Goal: Information Seeking & Learning: Learn about a topic

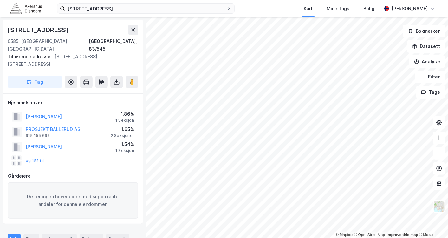
scroll to position [18, 0]
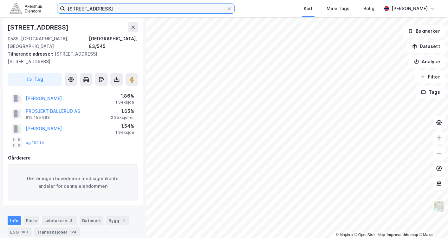
click at [114, 8] on input "[STREET_ADDRESS]" at bounding box center [146, 9] width 162 height 10
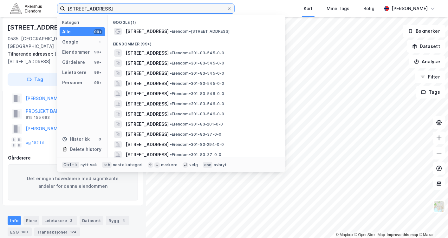
click at [114, 8] on input "[STREET_ADDRESS]" at bounding box center [146, 9] width 162 height 10
paste input "[STREET_ADDRESS], 0484"
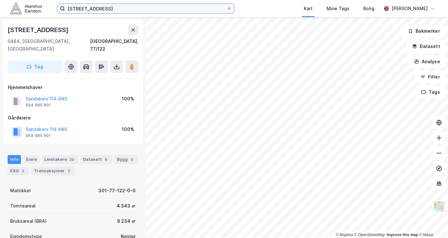
scroll to position [18, 0]
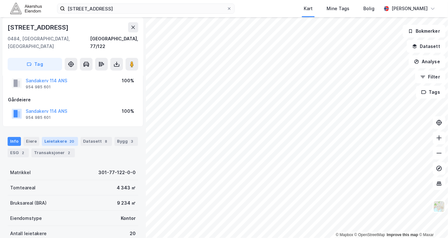
click at [62, 137] on div "Leietakere 20" at bounding box center [60, 141] width 36 height 9
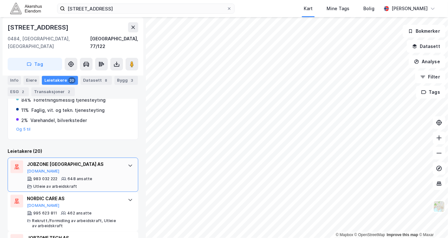
scroll to position [141, 0]
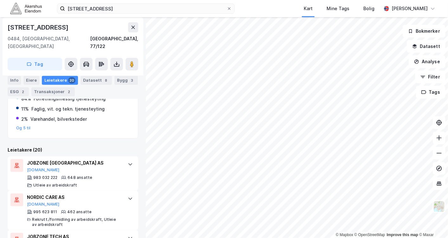
click at [119, 18] on div "[STREET_ADDRESS]" at bounding box center [73, 46] width 141 height 58
click at [115, 14] on div "[STREET_ADDRESS] Kart Mine Tags Bolig [PERSON_NAME]" at bounding box center [224, 8] width 448 height 17
click at [112, 11] on input "[STREET_ADDRESS]" at bounding box center [146, 9] width 162 height 10
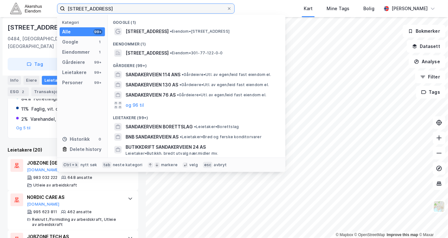
click at [112, 11] on input "[STREET_ADDRESS]" at bounding box center [146, 9] width 162 height 10
paste input "ognsveien 68, 0855"
click at [112, 11] on input "[STREET_ADDRESS]" at bounding box center [146, 9] width 162 height 10
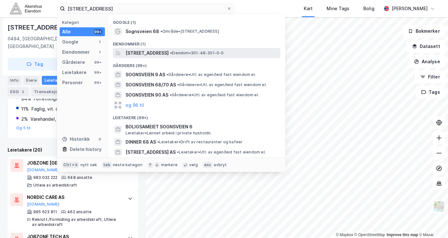
click at [162, 55] on span "[STREET_ADDRESS]" at bounding box center [147, 53] width 43 height 8
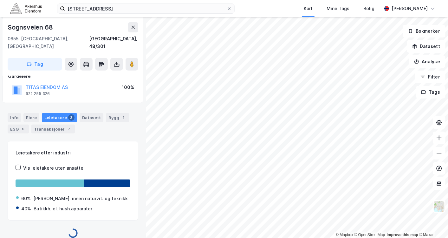
scroll to position [72, 0]
click at [19, 113] on div "Info" at bounding box center [14, 117] width 13 height 9
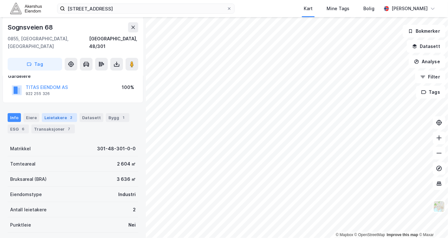
click at [65, 113] on div "Leietakere 2" at bounding box center [59, 117] width 35 height 9
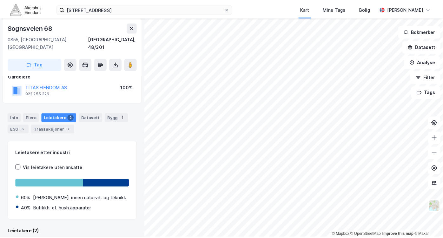
scroll to position [140, 0]
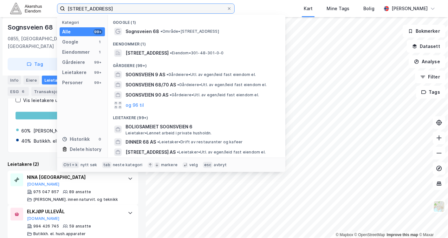
click at [120, 9] on input "[STREET_ADDRESS]" at bounding box center [146, 9] width 162 height 10
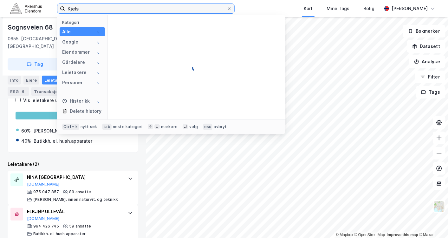
type input "Kjelså"
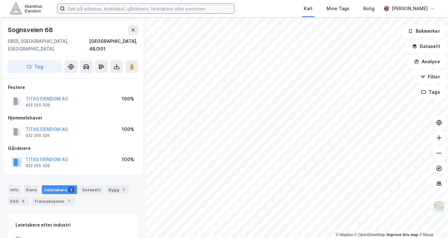
click at [97, 10] on input at bounding box center [149, 9] width 169 height 10
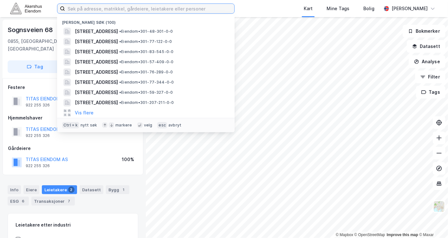
paste input "Kjelsåsveien 161, 0884 Oslo"
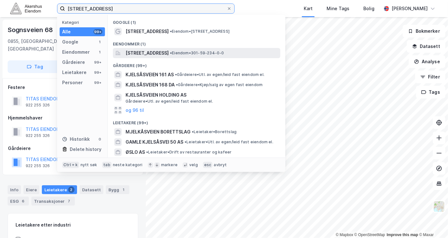
type input "Kjelsåsveien 161, 0884 Oslo"
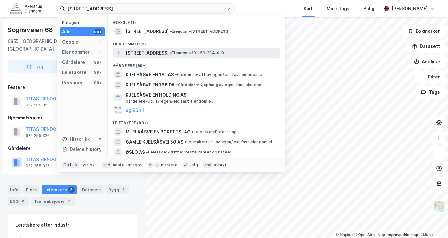
click at [162, 53] on span "Kjelsåsveien 161, 0884, OSLO, OSLO" at bounding box center [147, 53] width 43 height 8
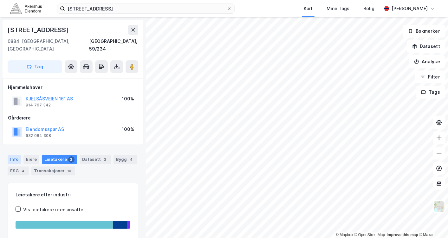
click at [12, 155] on div "Info" at bounding box center [14, 159] width 13 height 9
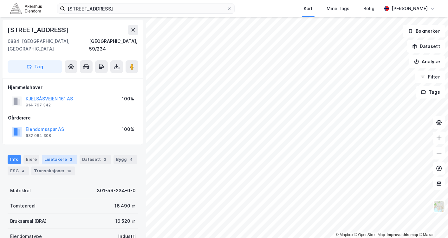
click at [59, 155] on div "Leietakere 3" at bounding box center [59, 159] width 35 height 9
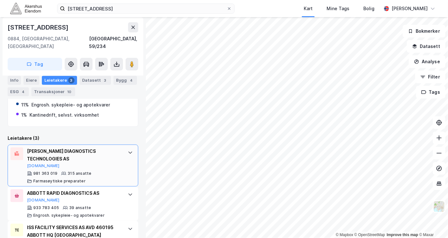
scroll to position [168, 0]
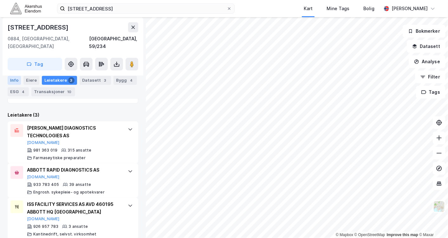
click at [14, 81] on div "Info" at bounding box center [14, 79] width 13 height 9
